Goal: Navigation & Orientation: Find specific page/section

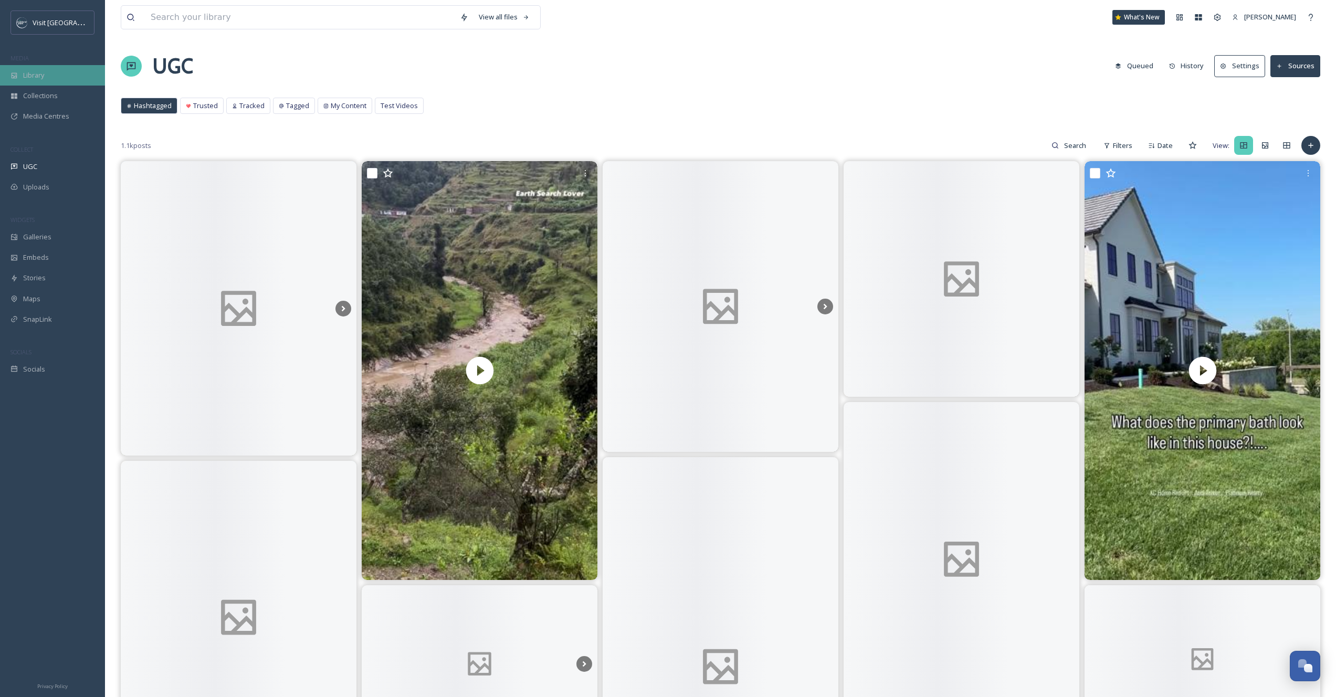
click at [55, 76] on div "Library" at bounding box center [52, 75] width 105 height 20
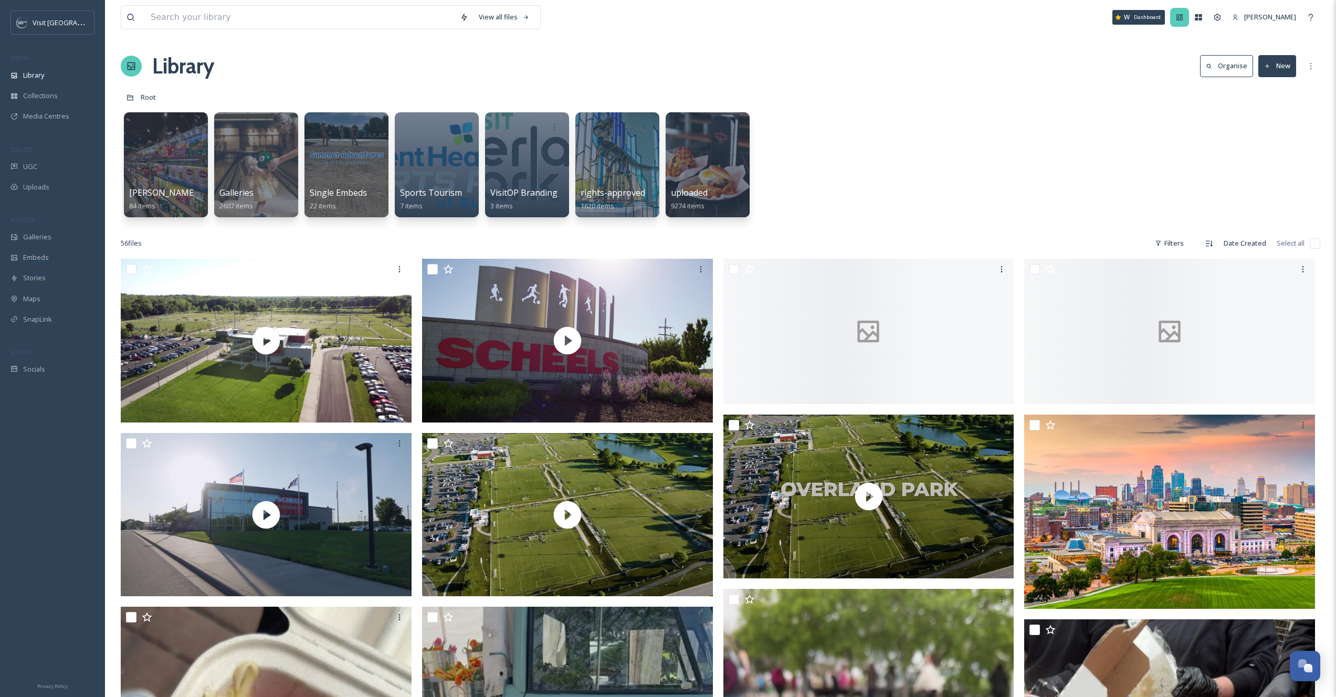
click at [1181, 18] on icon at bounding box center [1180, 17] width 6 height 6
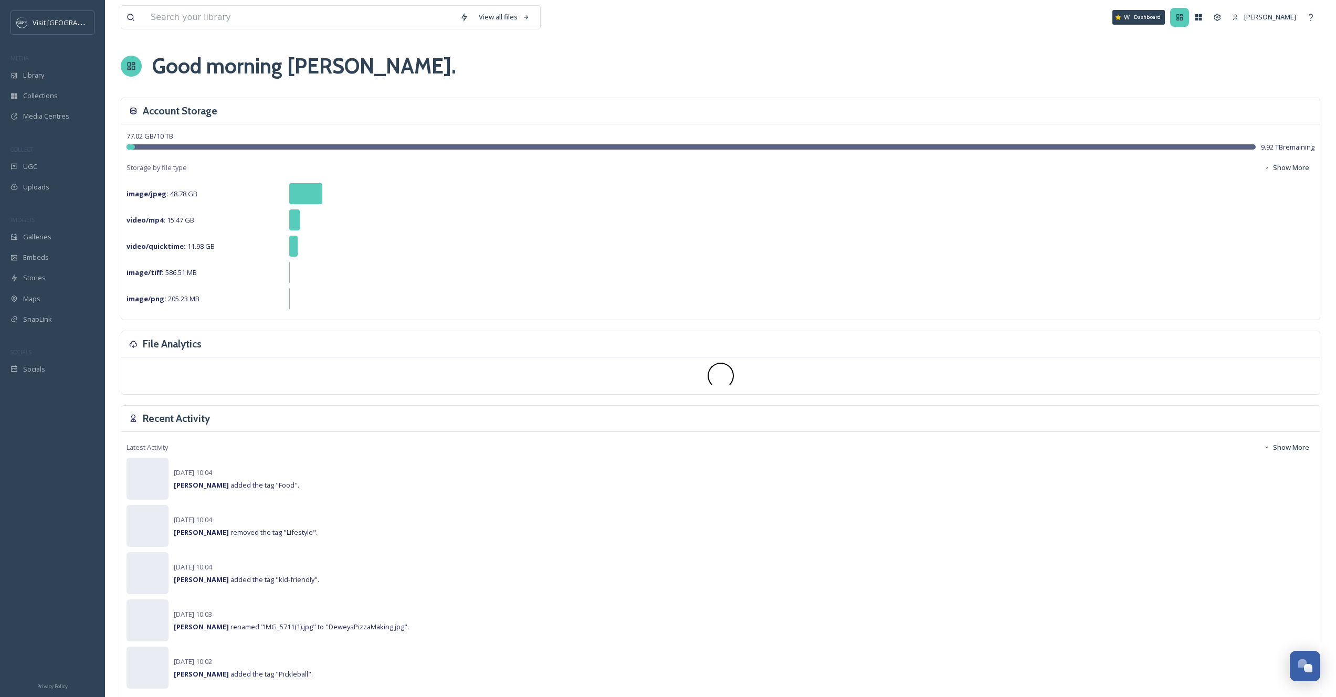
click at [1182, 19] on icon at bounding box center [1180, 17] width 6 height 6
click at [1201, 21] on icon at bounding box center [1199, 17] width 8 height 8
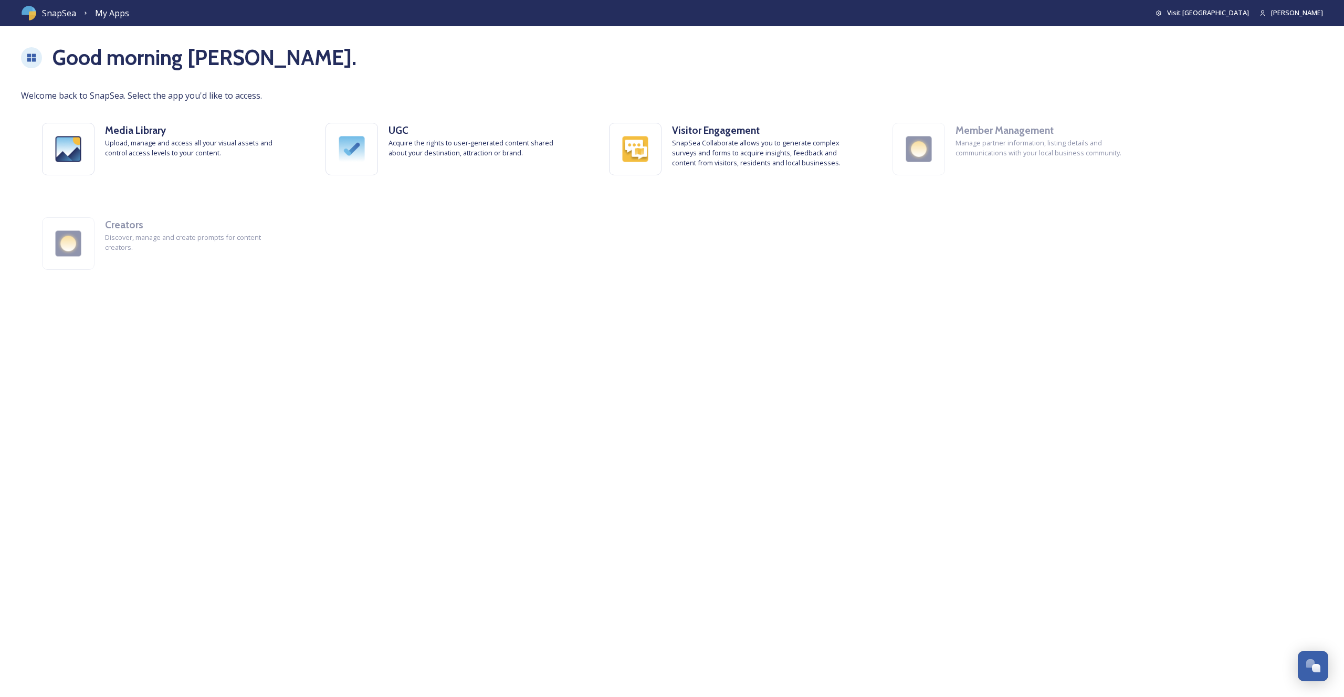
click at [49, 19] on span "SnapSea" at bounding box center [59, 13] width 34 height 13
click at [51, 17] on span "SnapSea" at bounding box center [59, 13] width 34 height 13
click at [33, 7] on img at bounding box center [29, 13] width 16 height 16
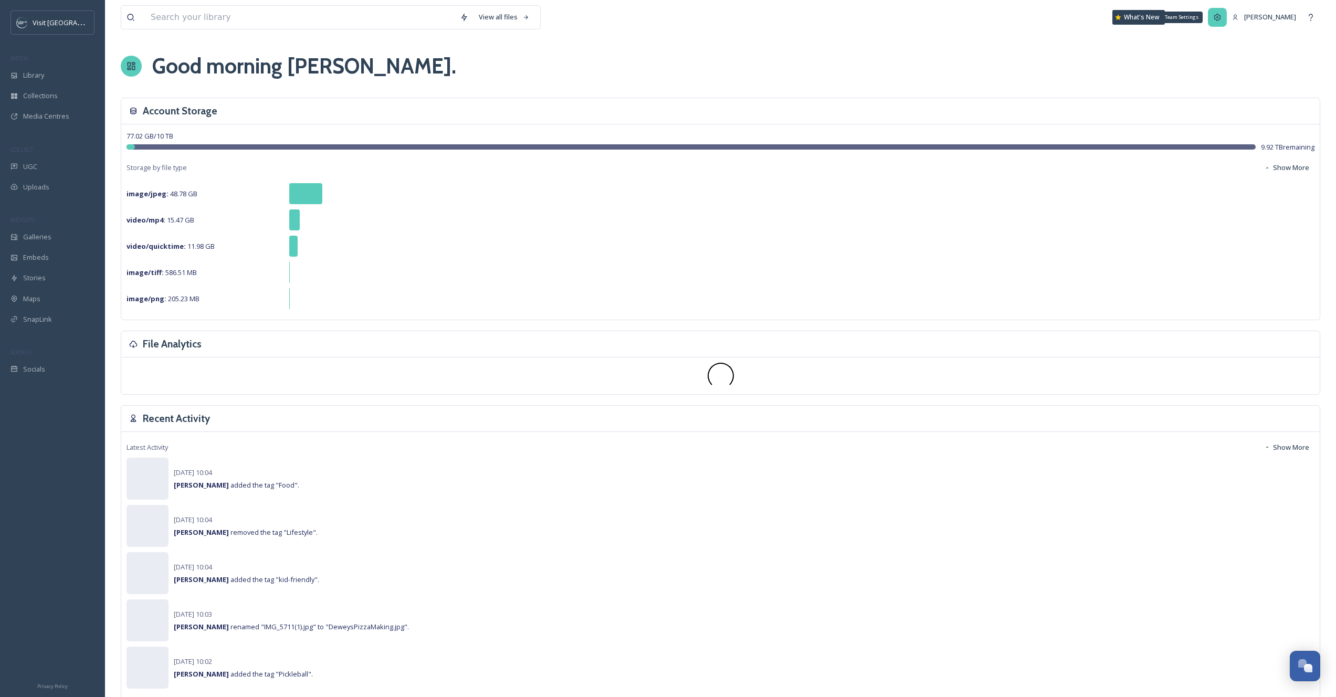
click at [1219, 24] on div "Team Settings" at bounding box center [1217, 17] width 19 height 19
click at [1231, 23] on div "[PERSON_NAME]" at bounding box center [1264, 17] width 75 height 20
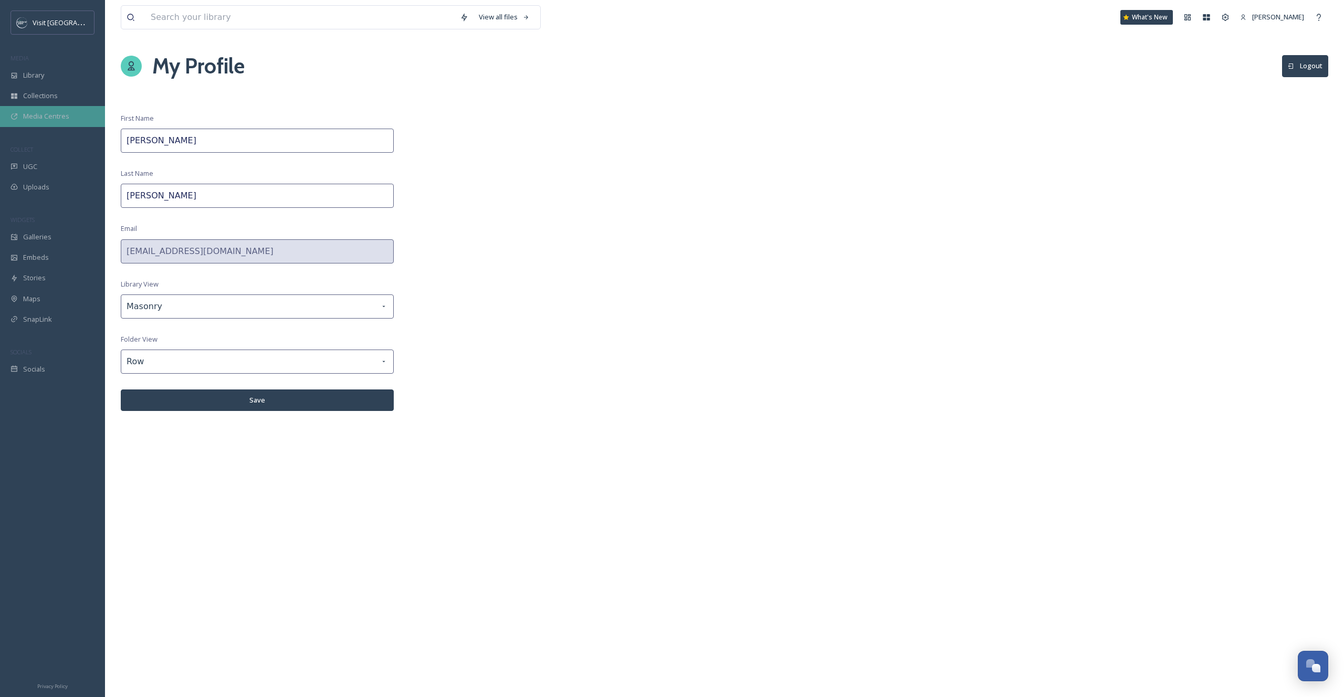
click at [22, 125] on div "Media Centres" at bounding box center [52, 116] width 105 height 20
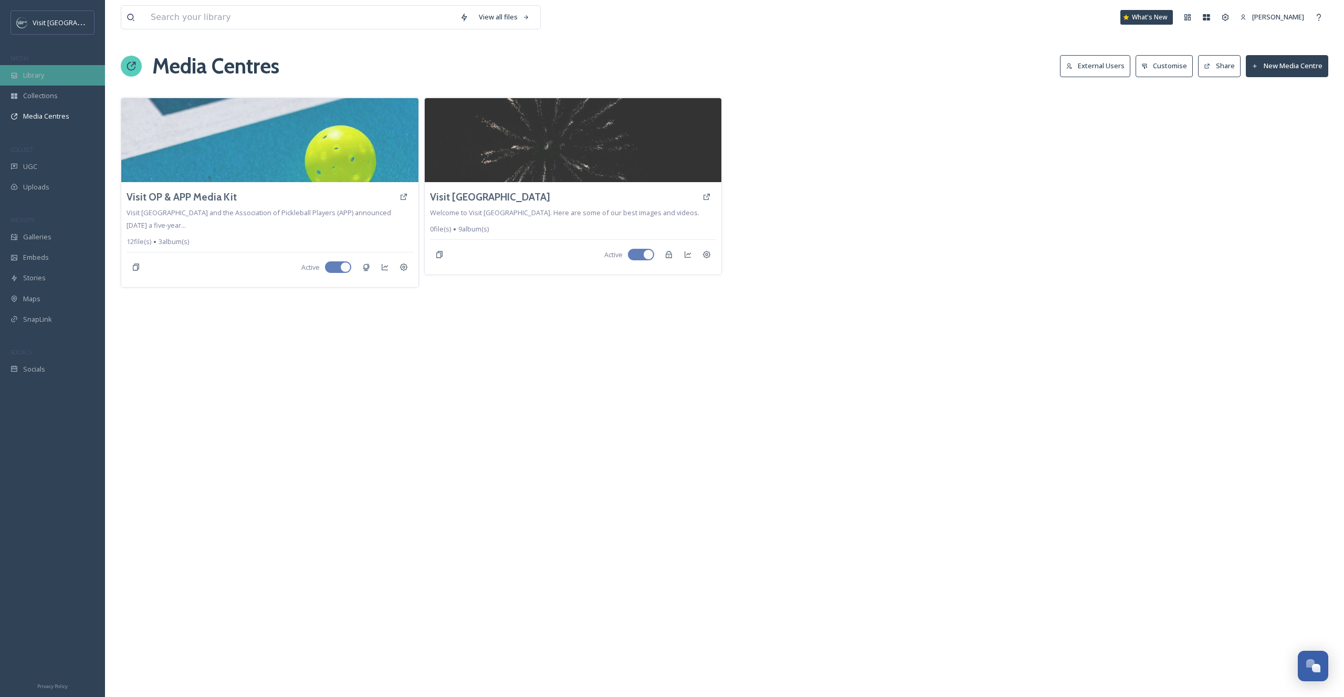
click at [29, 81] on div "Library" at bounding box center [52, 75] width 105 height 20
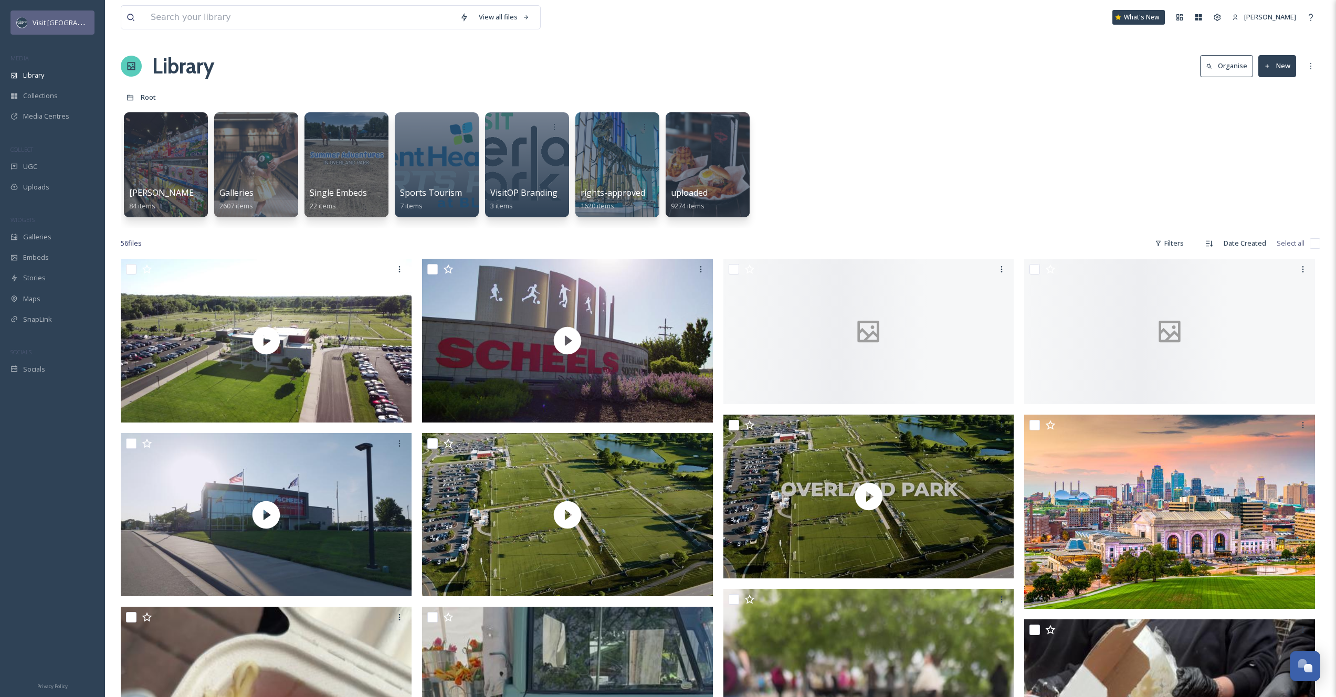
click at [29, 33] on div "Visit [GEOGRAPHIC_DATA]" at bounding box center [53, 23] width 84 height 24
click at [54, 15] on div "Visit [GEOGRAPHIC_DATA]" at bounding box center [53, 23] width 84 height 24
click at [1312, 68] on icon at bounding box center [1311, 66] width 8 height 8
click at [1279, 159] on div "Recycling Bin" at bounding box center [1269, 151] width 102 height 20
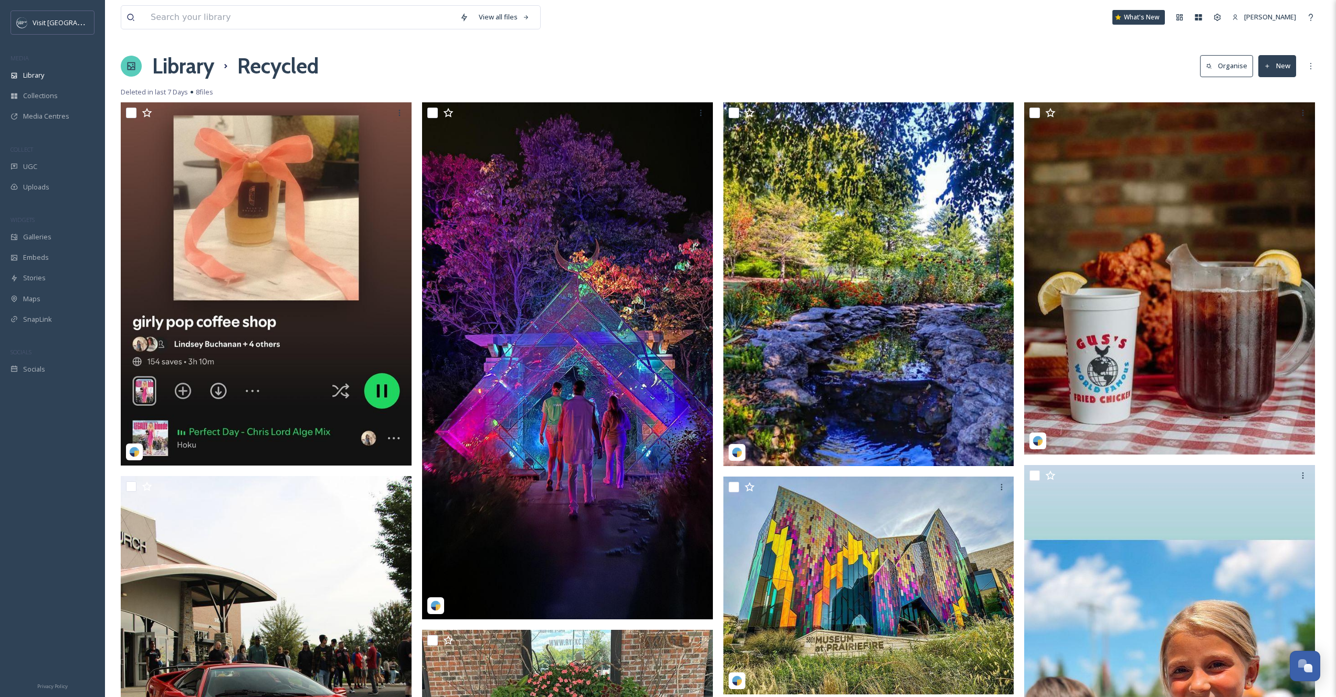
click at [509, 77] on div "Library Recycled Organise New" at bounding box center [721, 66] width 1200 height 32
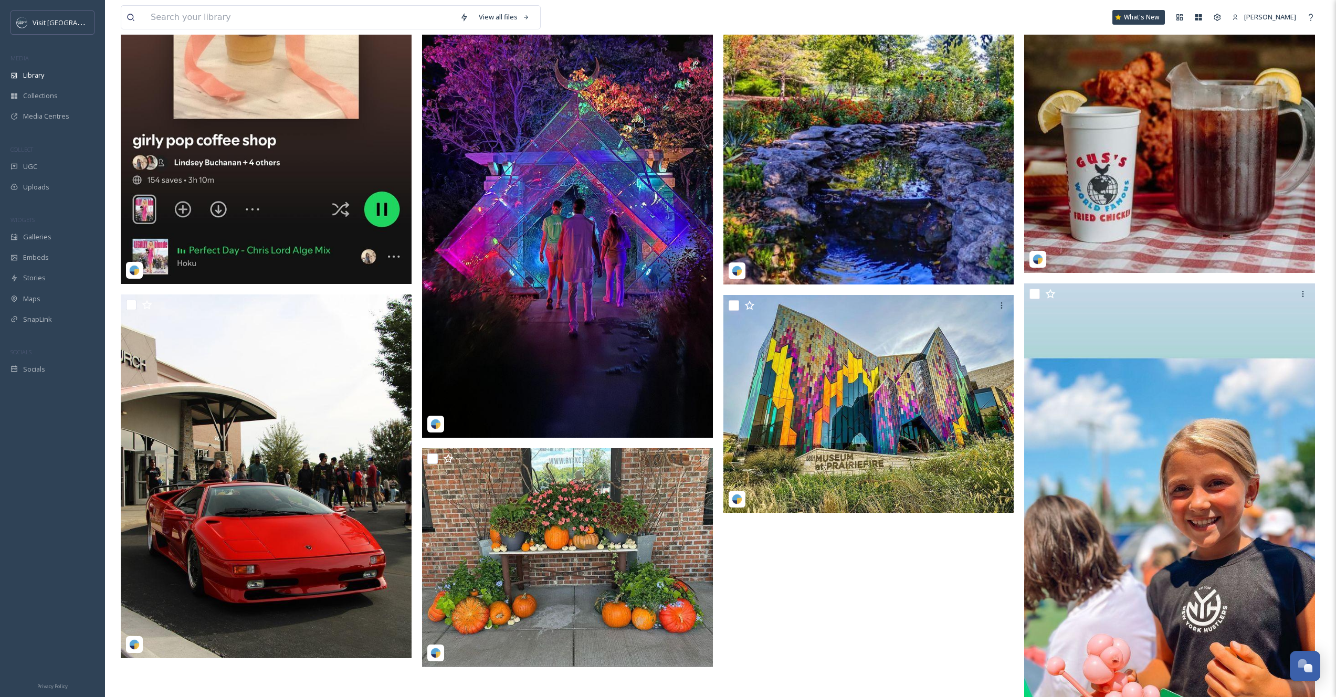
scroll to position [311, 0]
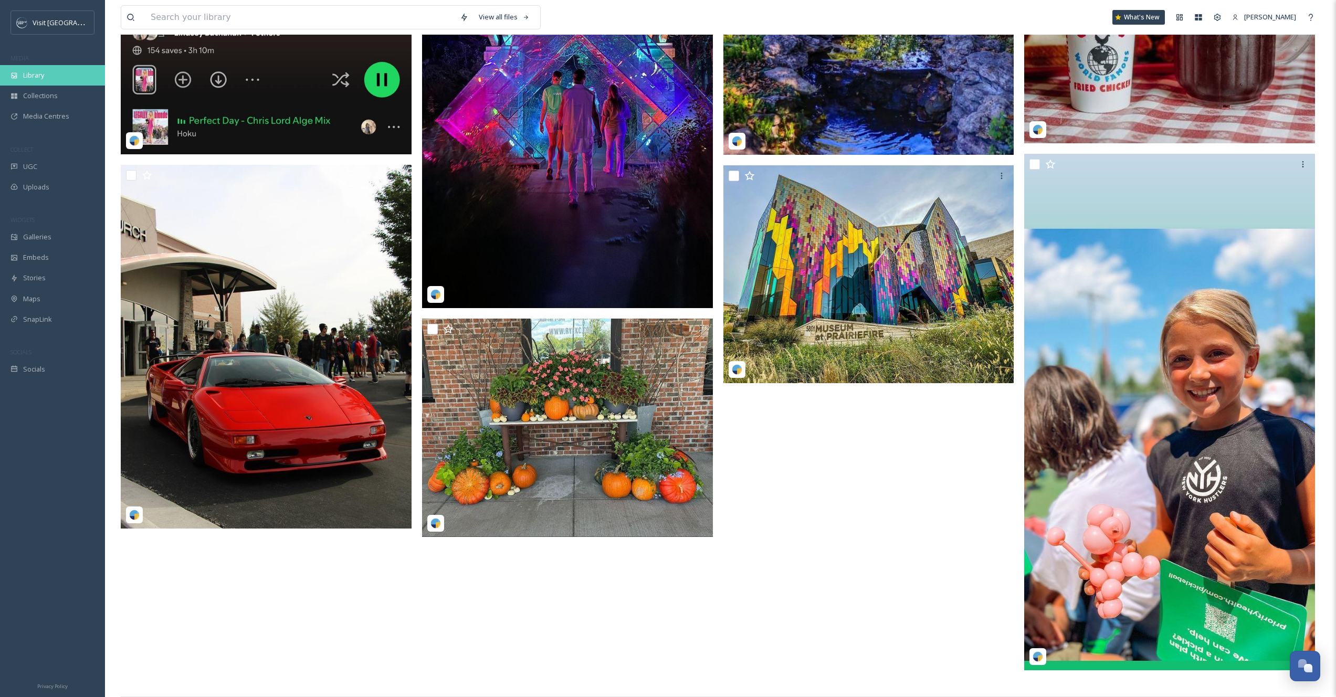
click at [44, 76] on span "Library" at bounding box center [33, 75] width 21 height 10
